Goal: Find specific page/section: Find specific page/section

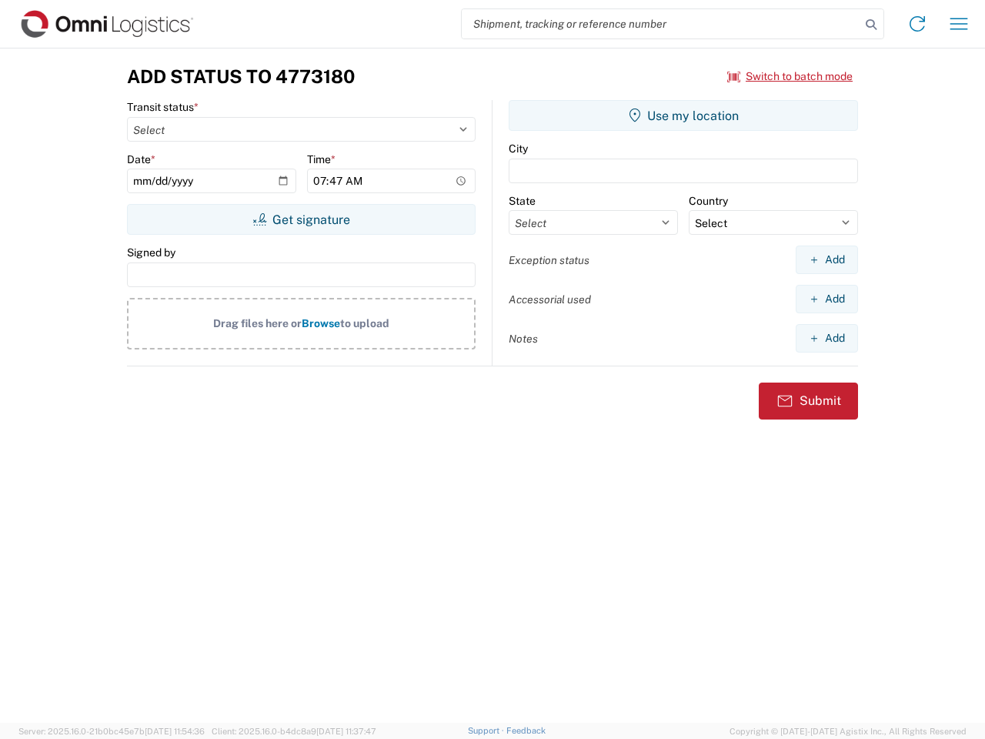
click at [661, 24] on input "search" at bounding box center [661, 23] width 399 height 29
click at [871, 25] on icon at bounding box center [871, 25] width 22 height 22
click at [917, 24] on icon at bounding box center [917, 24] width 25 height 25
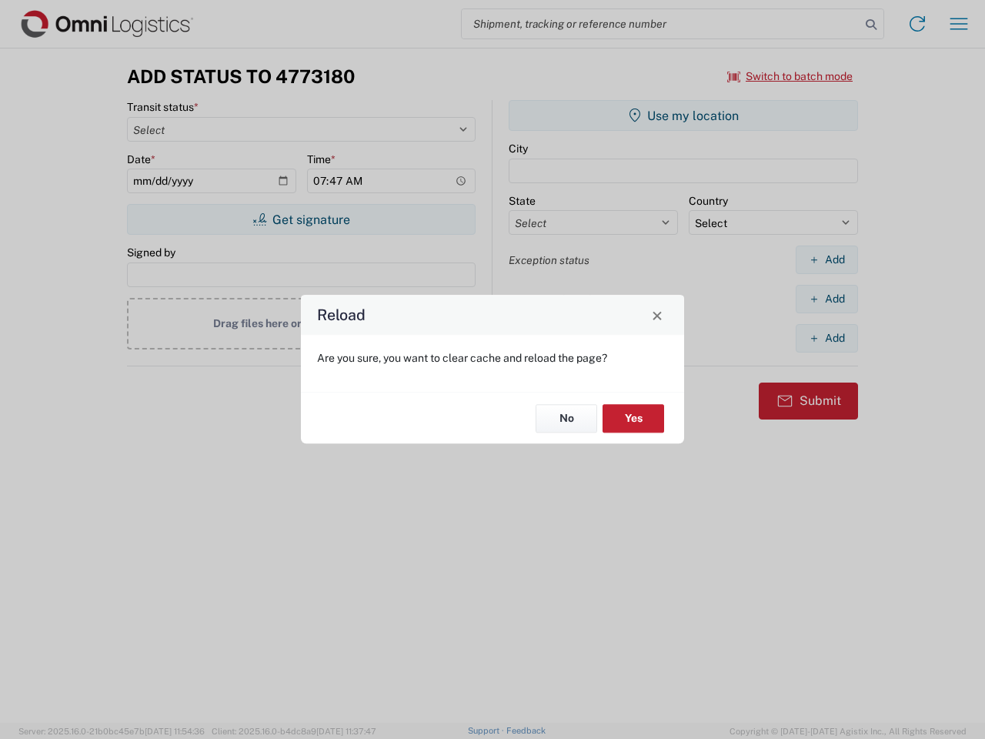
click at [959, 24] on div "Reload Are you sure, you want to clear cache and reload the page? No Yes" at bounding box center [492, 369] width 985 height 739
click at [790, 76] on div "Reload Are you sure, you want to clear cache and reload the page? No Yes" at bounding box center [492, 369] width 985 height 739
click at [301, 219] on div "Reload Are you sure, you want to clear cache and reload the page? No Yes" at bounding box center [492, 369] width 985 height 739
click at [683, 115] on div "Reload Are you sure, you want to clear cache and reload the page? No Yes" at bounding box center [492, 369] width 985 height 739
click at [827, 259] on div "Reload Are you sure, you want to clear cache and reload the page? No Yes" at bounding box center [492, 369] width 985 height 739
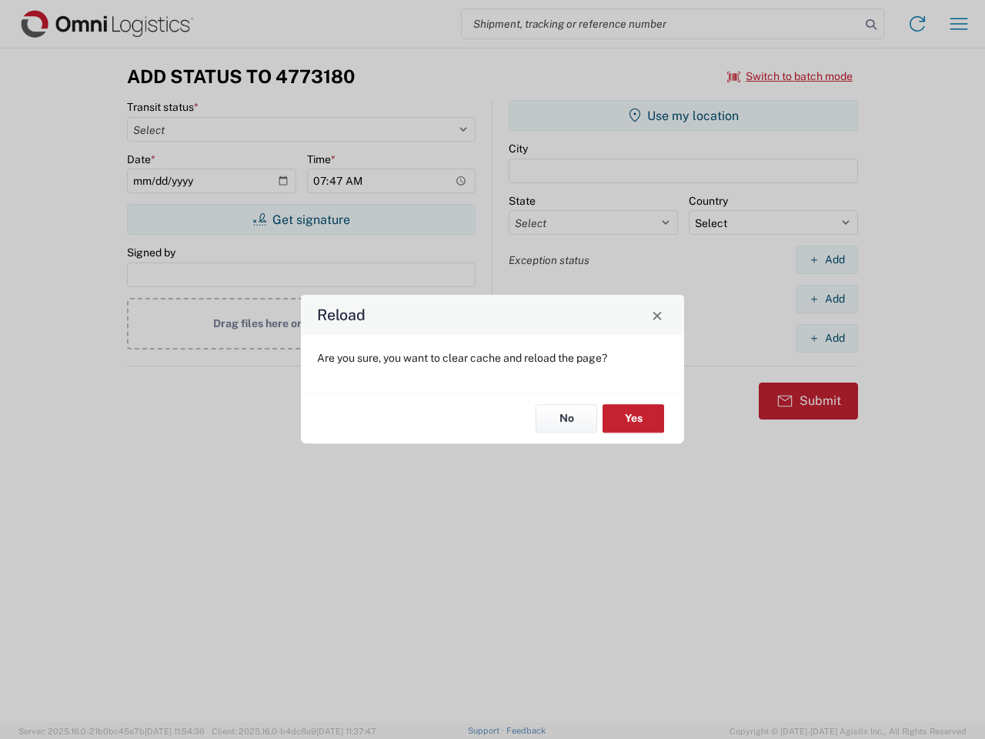
click at [827, 299] on div "Reload Are you sure, you want to clear cache and reload the page? No Yes" at bounding box center [492, 369] width 985 height 739
click at [827, 338] on div "Reload Are you sure, you want to clear cache and reload the page? No Yes" at bounding box center [492, 369] width 985 height 739
